Goal: Obtain resource: Download file/media

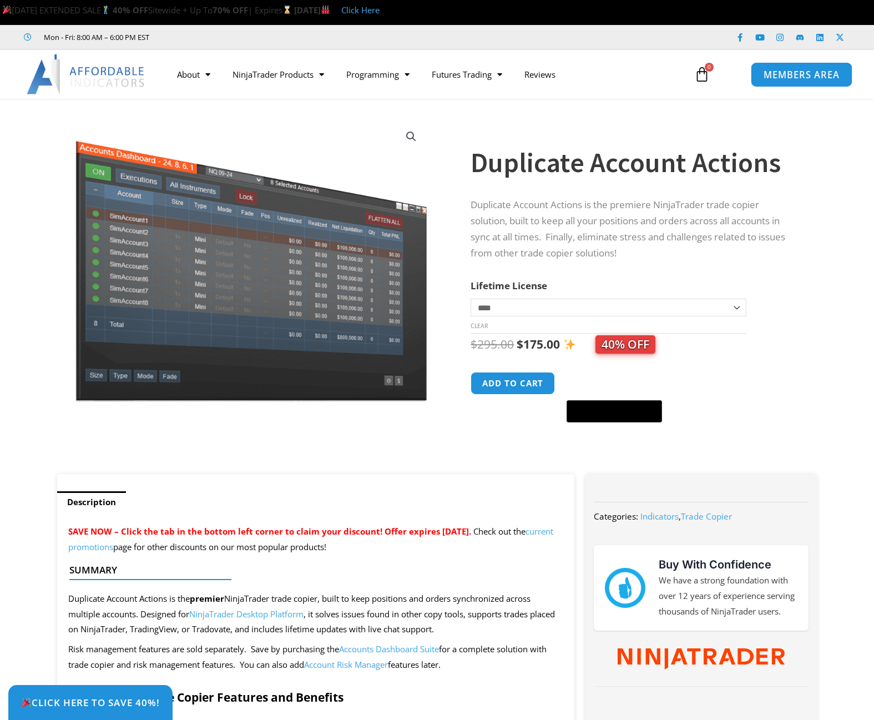
click at [764, 77] on span "MEMBERS AREA" at bounding box center [802, 74] width 76 height 9
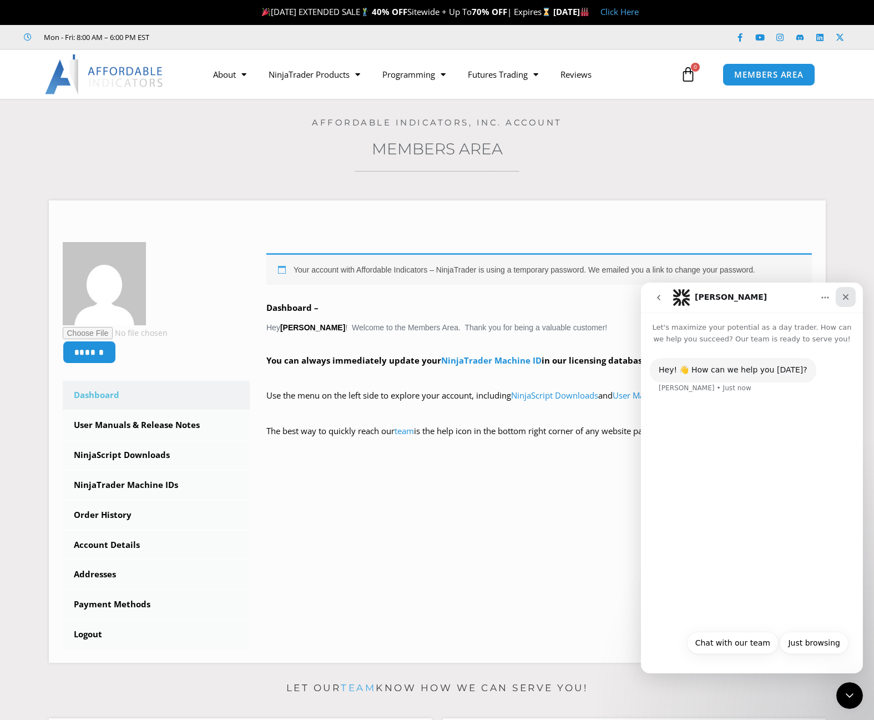
click at [849, 300] on icon "Close" at bounding box center [846, 297] width 9 height 9
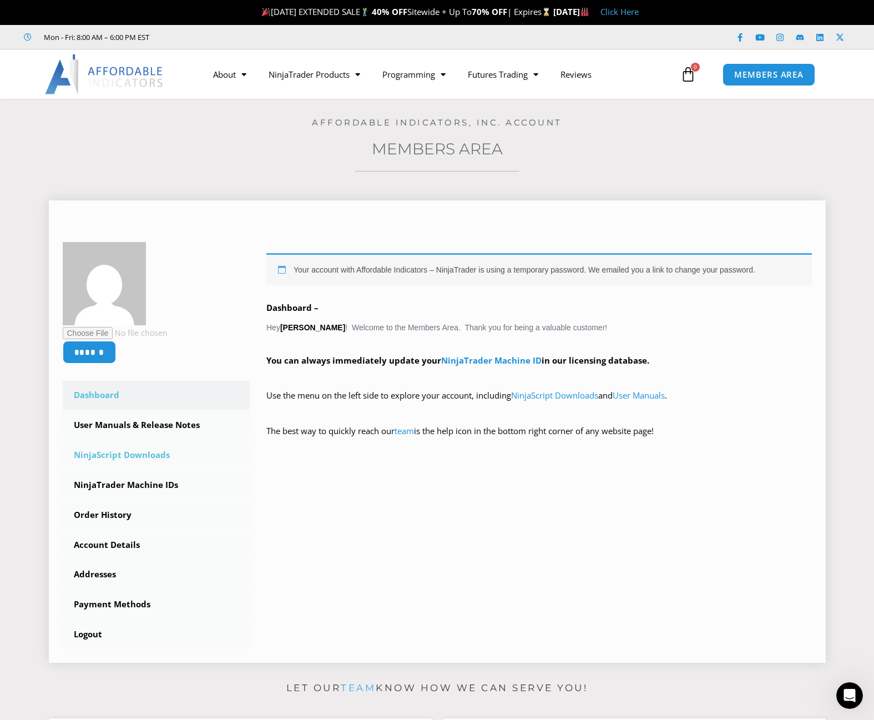
click at [173, 459] on link "NinjaScript Downloads" at bounding box center [157, 455] width 188 height 29
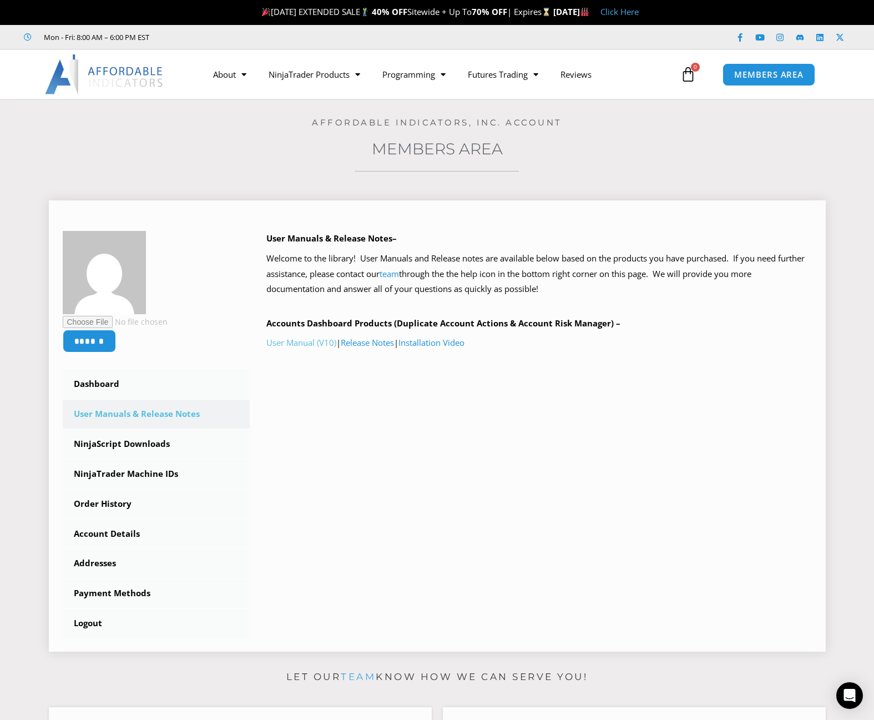
click at [300, 344] on link "User Manual (V10)" at bounding box center [301, 342] width 70 height 11
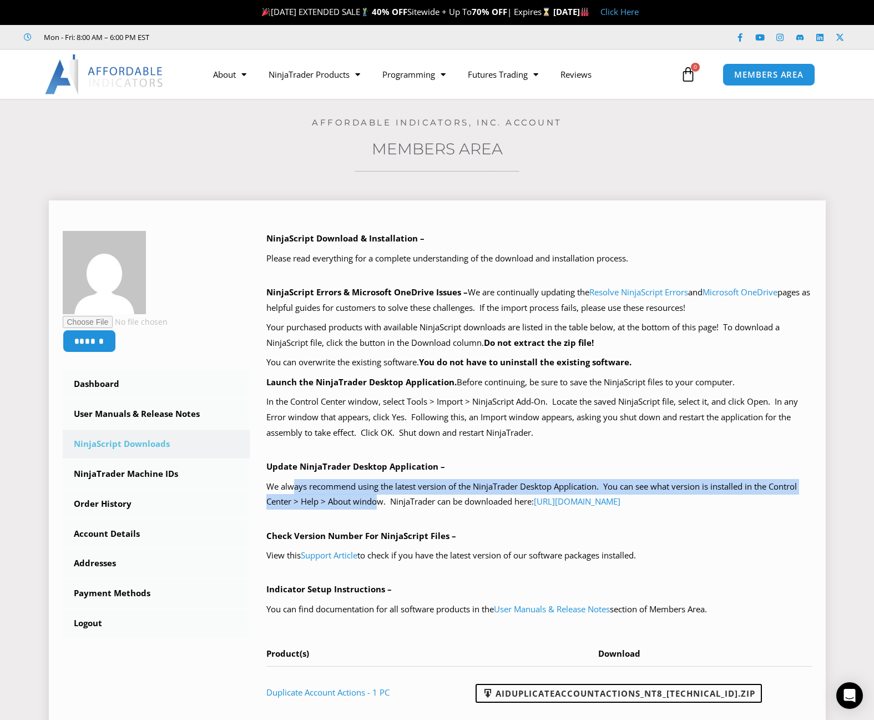
drag, startPoint x: 294, startPoint y: 491, endPoint x: 376, endPoint y: 497, distance: 82.4
click at [378, 497] on p "We always recommend using the latest version of the NinjaTrader Desktop Applica…" at bounding box center [539, 494] width 546 height 31
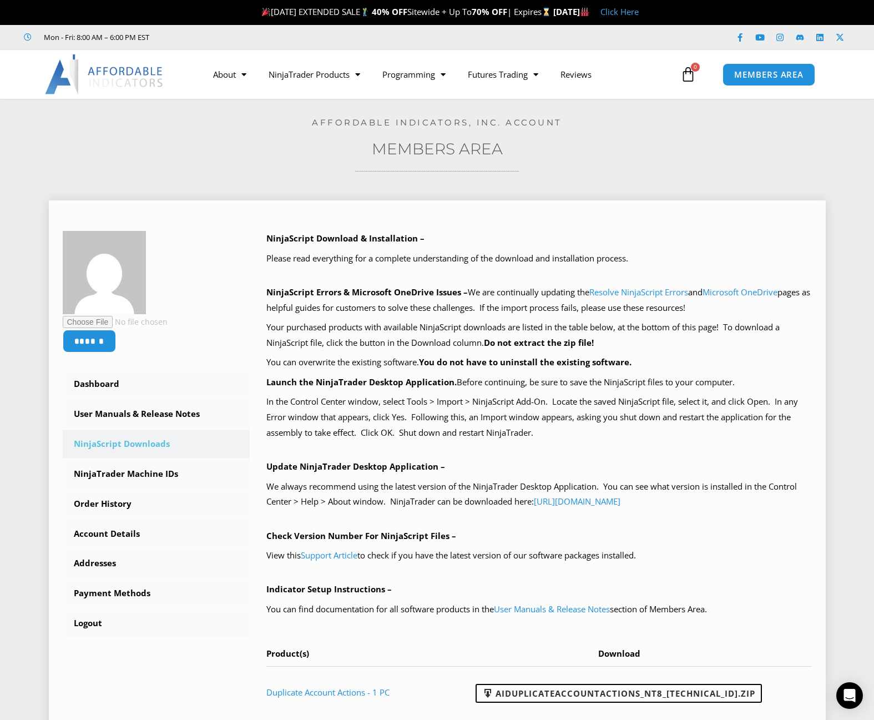
click at [356, 514] on div "NinjaScript Download & Installation – Please read everything for a complete und…" at bounding box center [539, 474] width 546 height 487
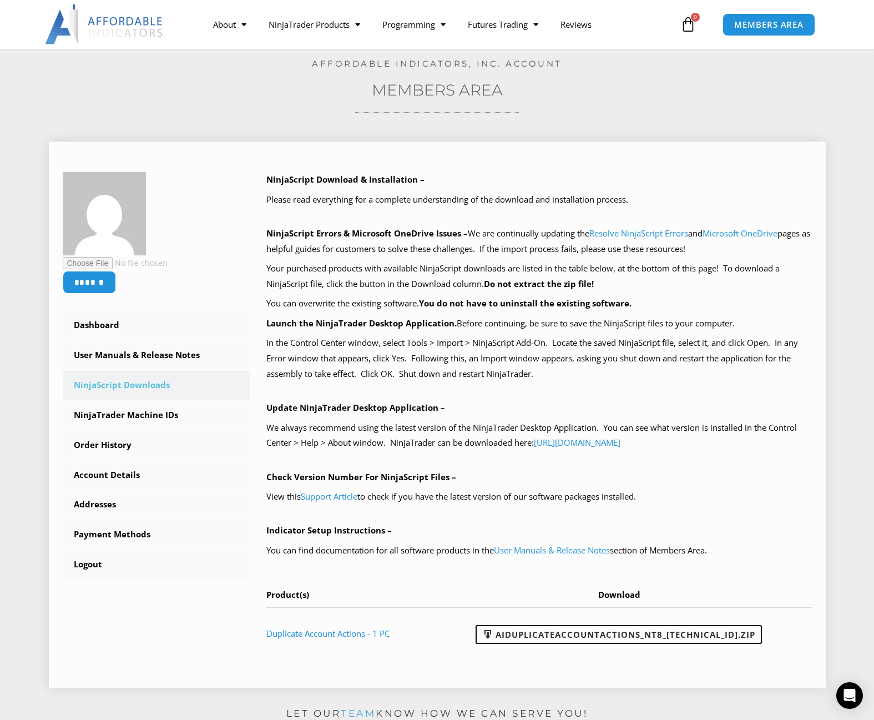
scroll to position [111, 0]
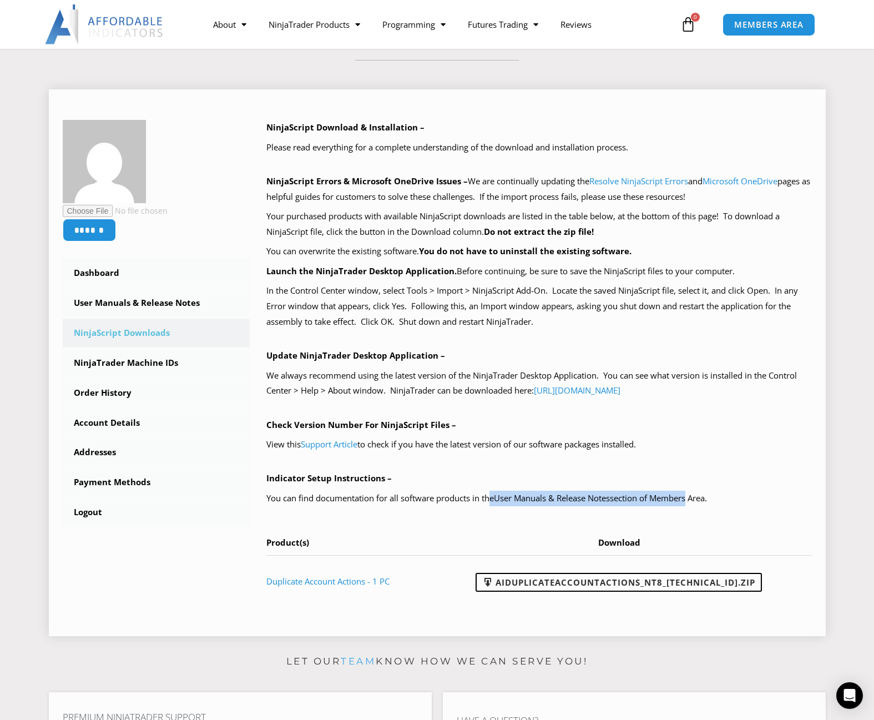
drag, startPoint x: 524, startPoint y: 500, endPoint x: 700, endPoint y: 498, distance: 176.0
click at [695, 500] on p "You can find documentation for all software products in the User Manuals & Rele…" at bounding box center [539, 499] width 546 height 16
click at [703, 497] on p "You can find documentation for all software products in the User Manuals & Rele…" at bounding box center [539, 499] width 546 height 16
